Goal: Information Seeking & Learning: Check status

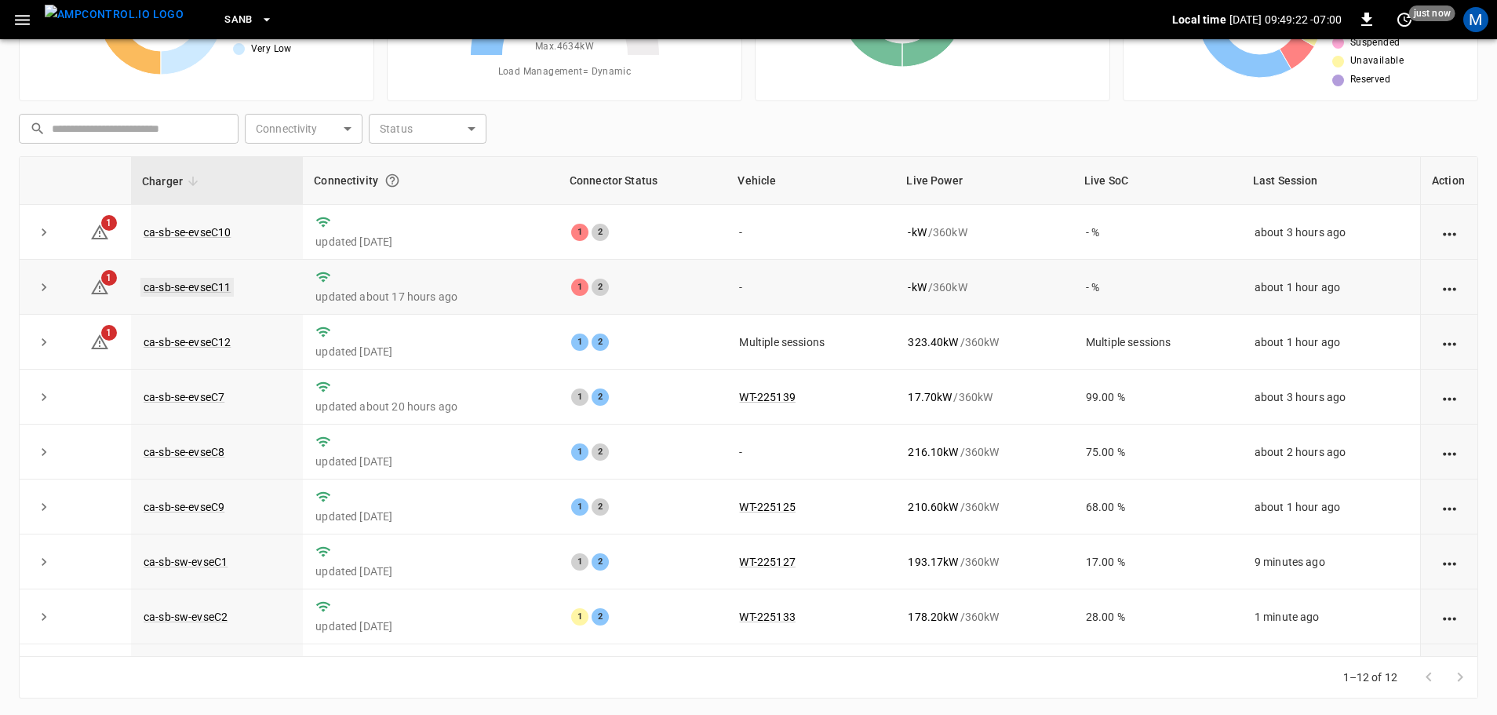
click at [213, 292] on link "ca-sb-se-evseC11" at bounding box center [186, 287] width 93 height 19
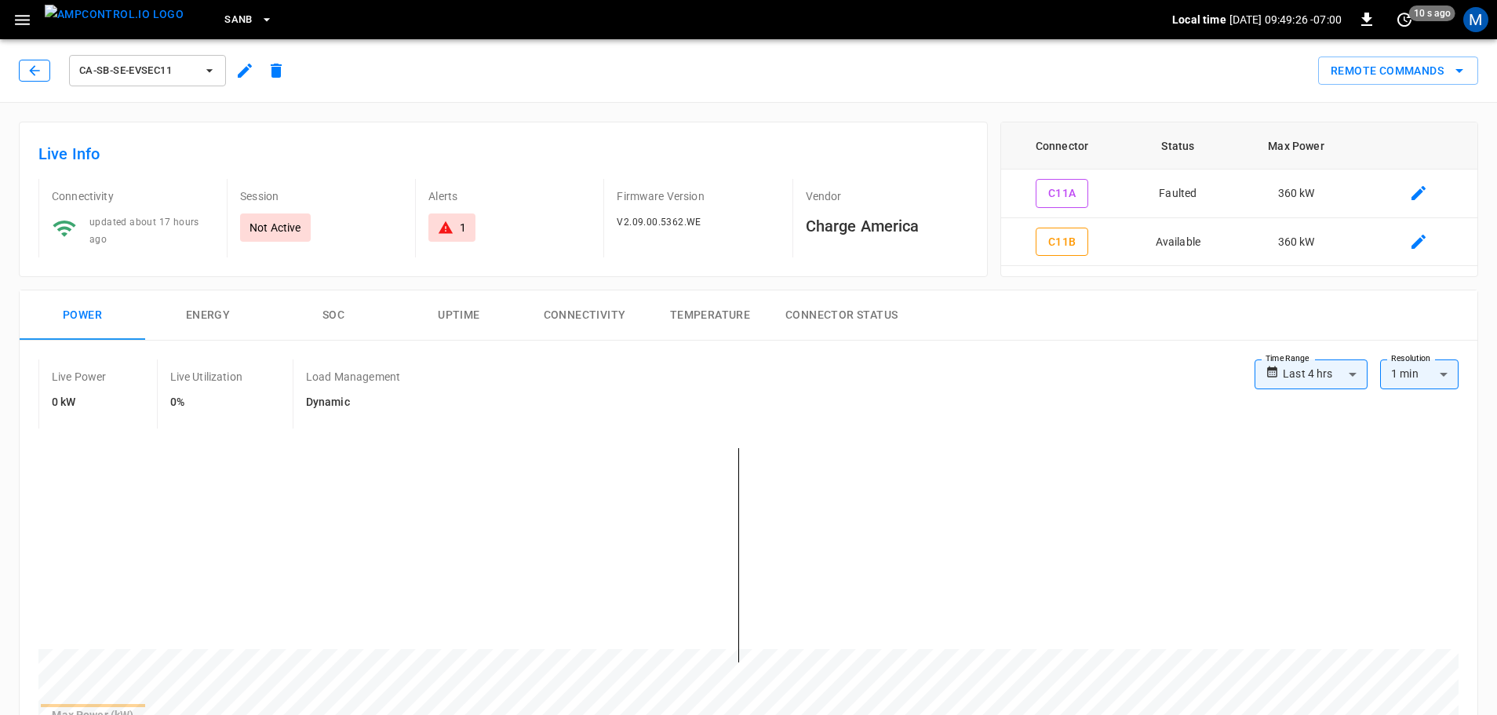
click at [42, 75] on icon "button" at bounding box center [35, 71] width 16 height 16
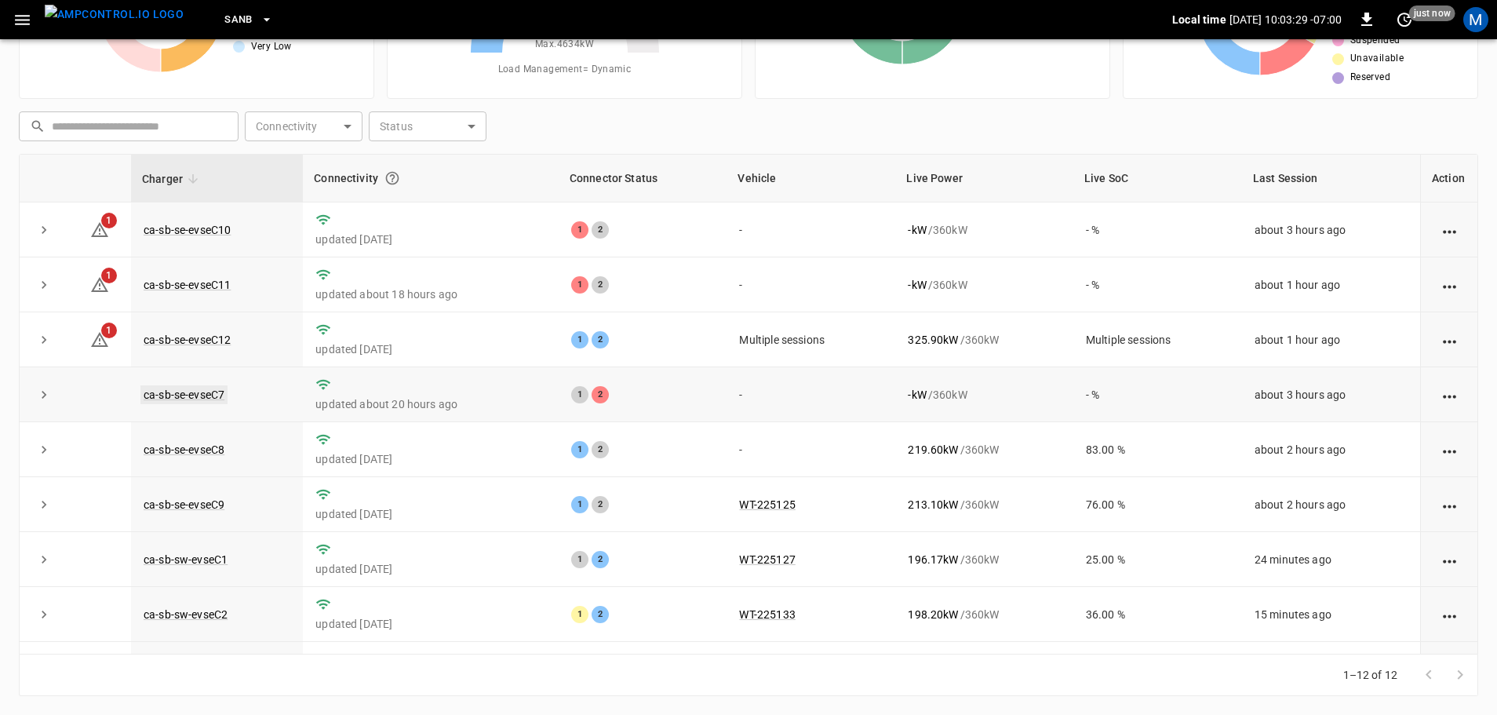
click at [195, 395] on link "ca-sb-se-evseC7" at bounding box center [183, 394] width 87 height 19
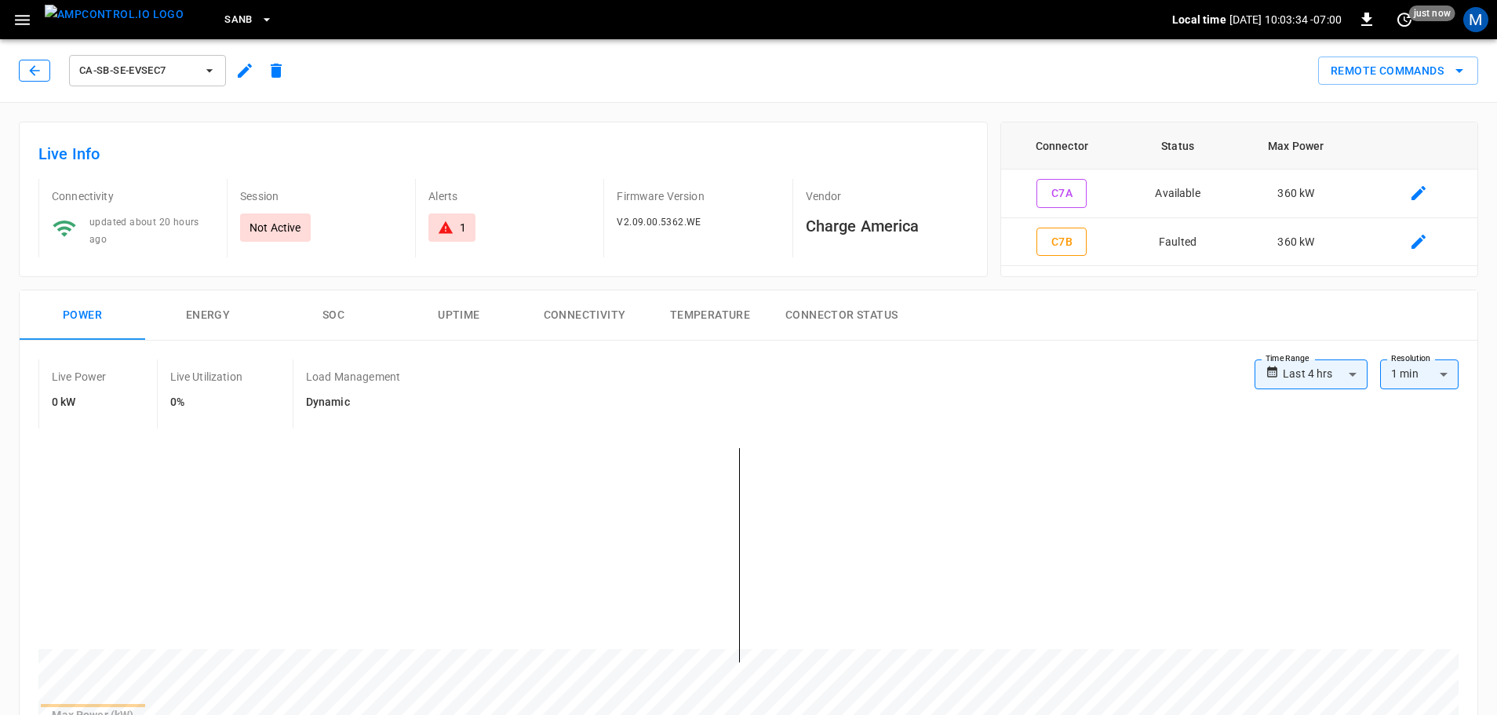
click at [35, 76] on icon "button" at bounding box center [35, 71] width 16 height 16
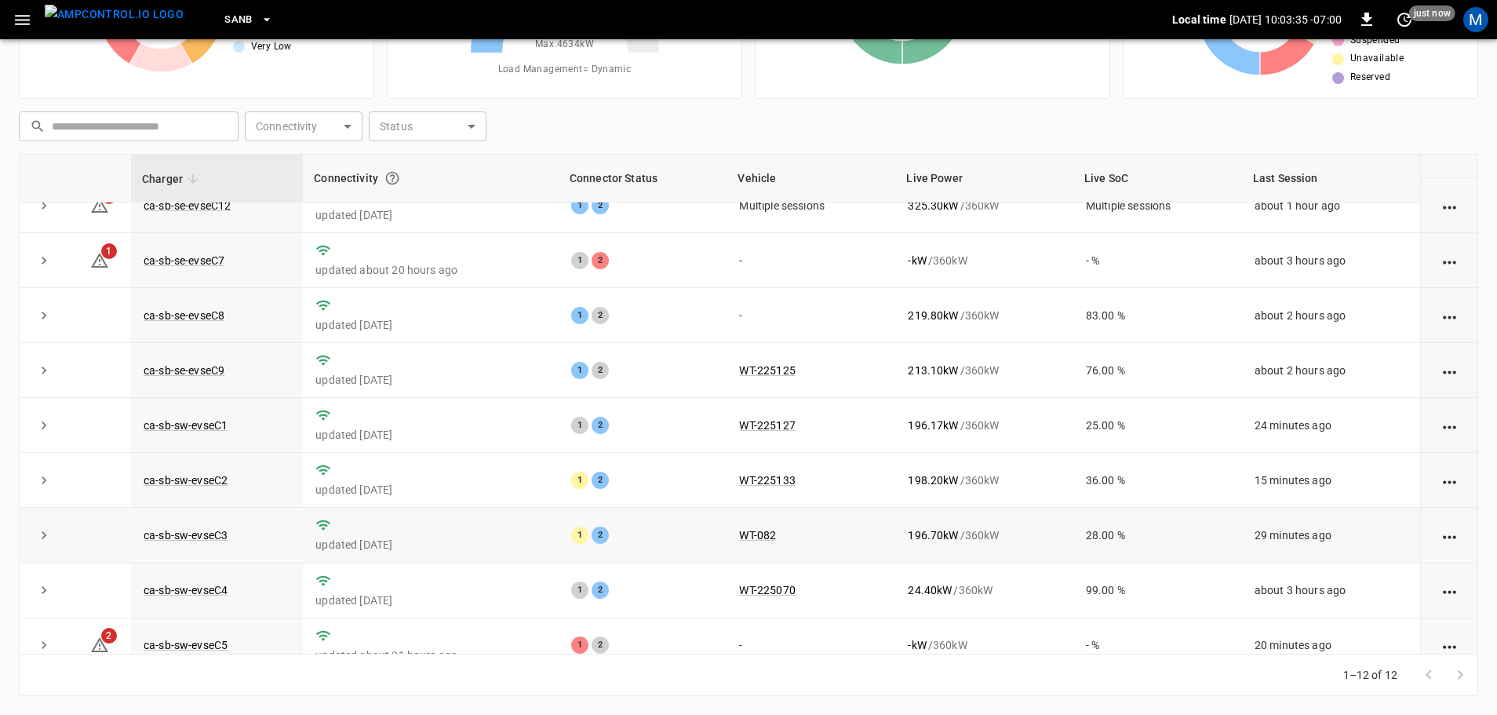
scroll to position [217, 0]
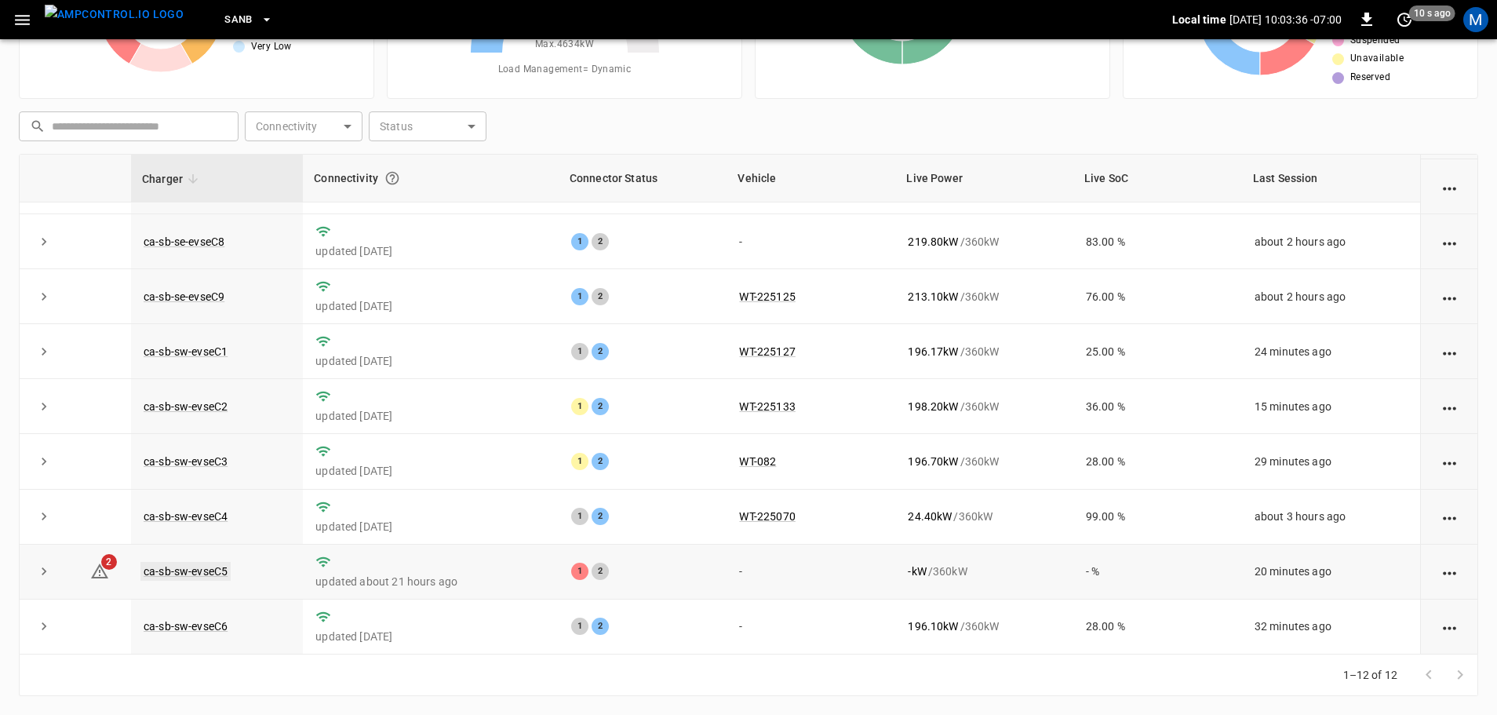
click at [206, 571] on link "ca-sb-sw-evseC5" at bounding box center [185, 571] width 90 height 19
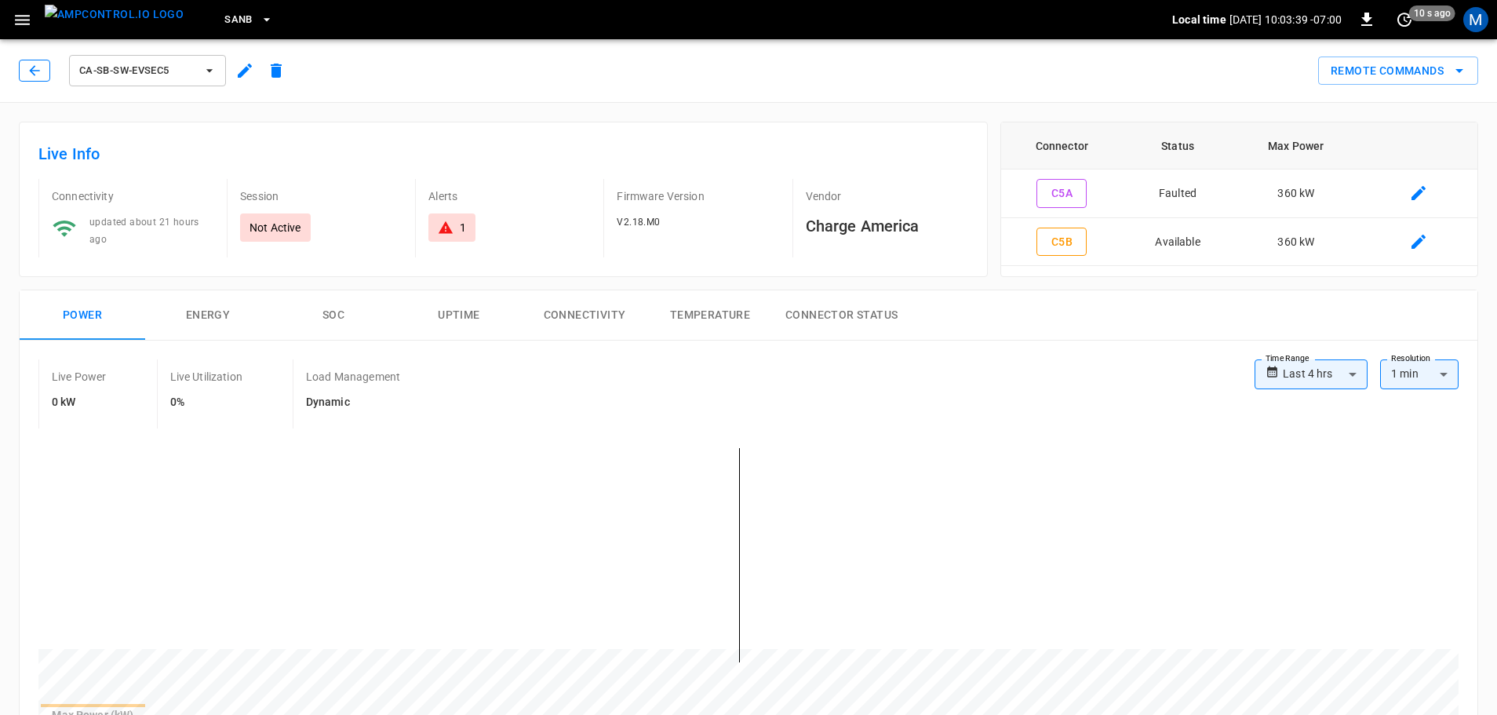
click at [40, 66] on icon "button" at bounding box center [35, 71] width 16 height 16
